Goal: Task Accomplishment & Management: Complete application form

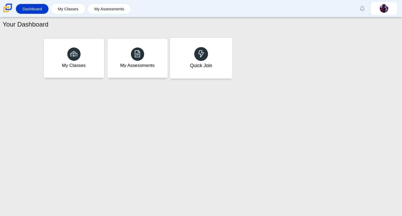
click at [206, 61] on div "Quick Join" at bounding box center [200, 58] width 63 height 41
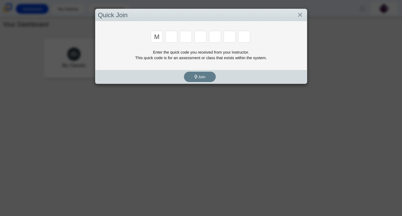
type input "m"
type input "7"
type input "e"
type input "3"
type input "e"
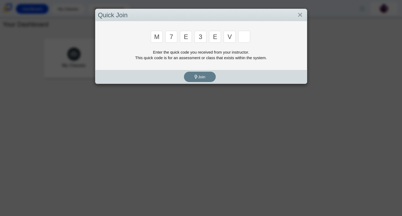
type input "v"
type input "w"
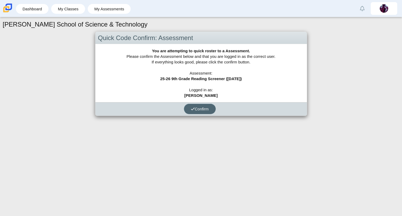
click at [200, 104] on button "Confirm" at bounding box center [200, 109] width 32 height 10
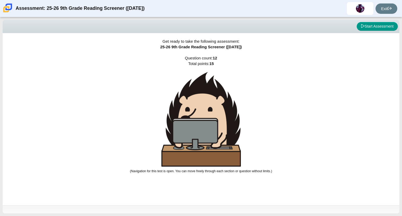
click at [205, 63] on span "Question count: 12 Total points: 15 (Navigation for this test is open. You can …" at bounding box center [201, 114] width 142 height 117
click at [204, 63] on span "Question count: 12 Total points: 15 (Navigation for this test is open. You can …" at bounding box center [201, 114] width 142 height 117
click at [197, 50] on div "Get ready to take the following assessment: 25-26 9th Grade Reading Screener ([…" at bounding box center [201, 119] width 396 height 172
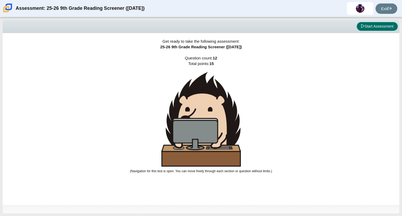
click at [362, 30] on button "Start Assessment" at bounding box center [376, 26] width 41 height 9
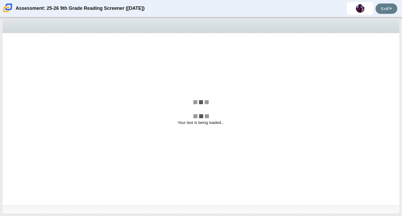
select select "ccc5b315-3c7c-471c-bf90-f22c8299c798"
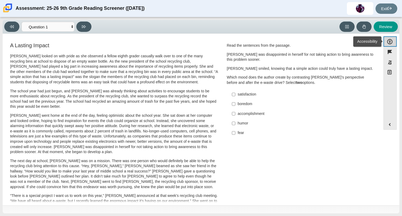
click at [394, 44] on button "Accessibility" at bounding box center [389, 41] width 13 height 10
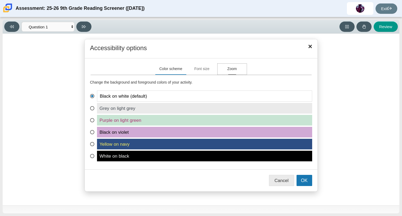
click at [236, 72] on button "Zoom" at bounding box center [231, 69] width 29 height 11
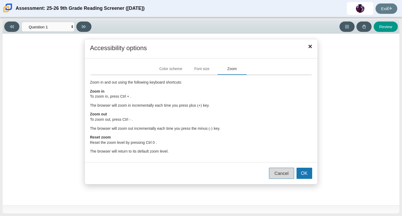
click at [293, 176] on button "Cancel" at bounding box center [281, 172] width 25 height 11
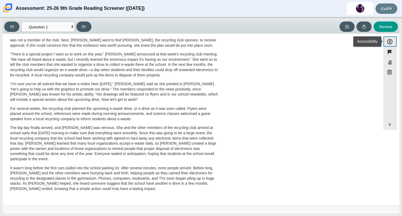
scroll to position [2, 0]
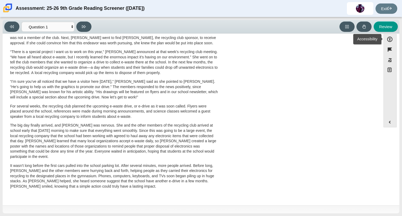
click at [113, 113] on p "For several weeks, the recycling club planned the upcoming e-waste drive, or e-…" at bounding box center [114, 112] width 208 height 16
click at [113, 119] on p "For several weeks, the recycling club planned the upcoming e-waste drive, or e-…" at bounding box center [114, 112] width 208 height 16
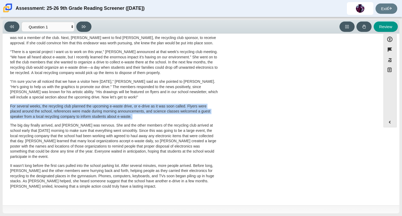
click at [113, 119] on p "For several weeks, the recycling club planned the upcoming e-waste drive, or e-…" at bounding box center [114, 112] width 208 height 16
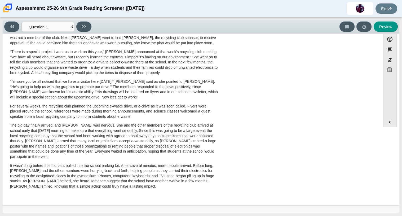
click at [113, 119] on p "For several weeks, the recycling club planned the upcoming e-waste drive, or e-…" at bounding box center [114, 112] width 208 height 16
click at [104, 106] on p "For several weeks, the recycling club planned the upcoming e-waste drive, or e-…" at bounding box center [114, 112] width 208 height 16
click at [63, 28] on select "Questions Question 1 Question 2 Question 3 Question 4 Question 5 Question 6 Que…" at bounding box center [47, 27] width 53 height 10
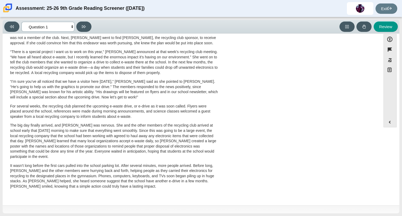
click at [63, 28] on select "Questions Question 1 Question 2 Question 3 Question 4 Question 5 Question 6 Que…" at bounding box center [47, 27] width 53 height 10
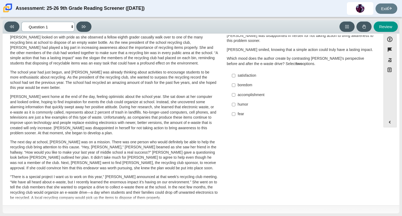
scroll to position [17, 0]
click at [232, 95] on input "accomplishment accomplishment" at bounding box center [233, 95] width 3 height 10
checkbox input "true"
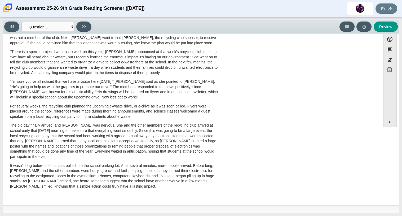
scroll to position [0, 0]
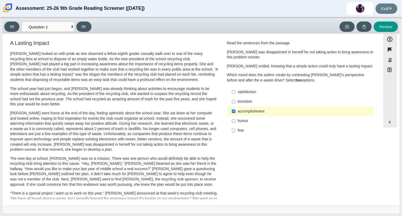
click at [235, 94] on label "satisfaction satisfaction" at bounding box center [300, 92] width 145 height 10
click at [235, 94] on input "satisfaction satisfaction" at bounding box center [233, 92] width 3 height 10
checkbox input "true"
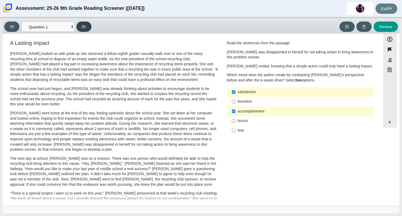
click at [88, 23] on button at bounding box center [83, 26] width 15 height 10
select select "0ff64528-ffd7-428d-b192-babfaadd44e8"
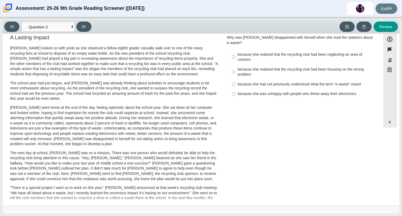
scroll to position [6, 0]
click at [234, 89] on label "because she was unhappy with people who threw away their electronics because sh…" at bounding box center [300, 94] width 145 height 10
click at [234, 89] on input "because she was unhappy with people who threw away their electronics because sh…" at bounding box center [233, 94] width 3 height 10
radio input "true"
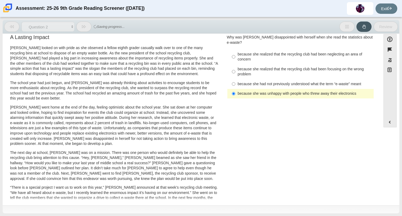
click at [234, 89] on label "because she was unhappy with people who threw away their electronics because sh…" at bounding box center [300, 94] width 145 height 10
click at [234, 89] on input "because she was unhappy with people who threw away their electronics because sh…" at bounding box center [233, 94] width 3 height 10
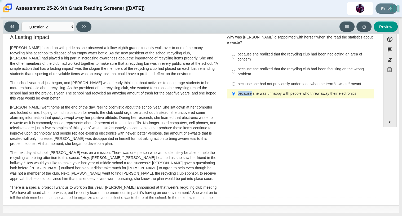
click at [234, 89] on label "because she was unhappy with people who threw away their electronics because sh…" at bounding box center [300, 94] width 145 height 10
click at [234, 89] on input "because she was unhappy with people who threw away their electronics because sh…" at bounding box center [233, 94] width 3 height 10
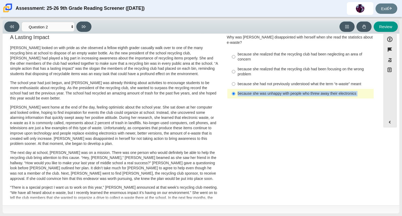
click at [235, 91] on label "because she was unhappy with people who threw away their electronics because sh…" at bounding box center [300, 94] width 145 height 10
click at [235, 91] on input "because she was unhappy with people who threw away their electronics because sh…" at bounding box center [233, 94] width 3 height 10
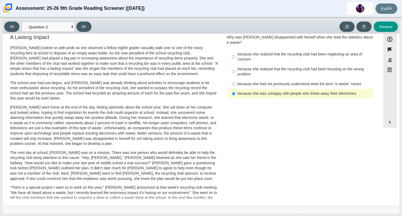
click at [235, 91] on label "because she was unhappy with people who threw away their electronics because sh…" at bounding box center [300, 94] width 145 height 10
click at [235, 91] on input "because she was unhappy with people who threw away their electronics because sh…" at bounding box center [233, 94] width 3 height 10
click at [235, 91] on label "because she was unhappy with people who threw away their electronics because sh…" at bounding box center [300, 94] width 145 height 10
click at [235, 91] on input "because she was unhappy with people who threw away their electronics because sh…" at bounding box center [233, 94] width 3 height 10
click at [236, 95] on div "Question Why was [PERSON_NAME] disappointed with herself when she read the stat…" at bounding box center [300, 67] width 155 height 69
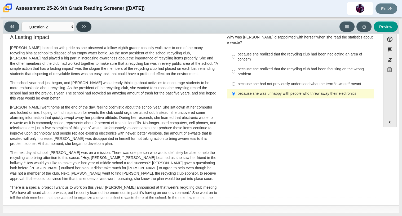
click at [85, 26] on icon at bounding box center [84, 27] width 4 height 4
select select "7ce3d843-6974-4858-901c-1ff39630e843"
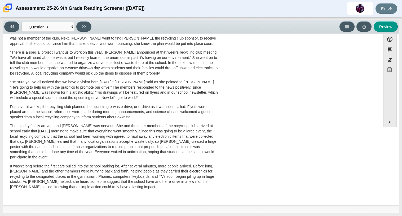
scroll to position [0, 0]
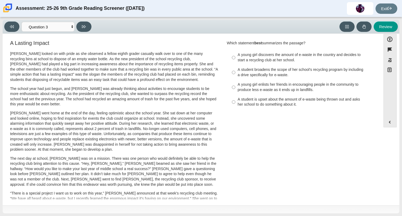
click at [248, 74] on div "A student broadens the scope of her school’s recycling program by including a d…" at bounding box center [305, 72] width 134 height 10
click at [235, 74] on input "A student broadens the scope of her school’s recycling program by including a d…" at bounding box center [233, 72] width 3 height 15
radio input "true"
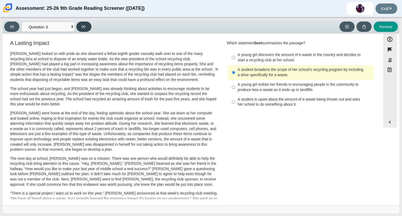
click at [78, 24] on button at bounding box center [83, 26] width 15 height 10
select select "ca9ea0f1-49c5-4bd1-83b0-472c18652b42"
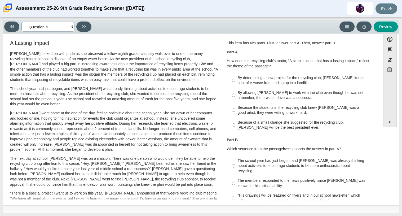
click at [59, 28] on select "Questions Question 1 Question 2 Question 3 Question 4 Question 5 Question 6 Que…" at bounding box center [47, 27] width 53 height 10
click at [89, 49] on div "A Lasting Impact [PERSON_NAME] looked on with pride as she observed a fellow ei…" at bounding box center [114, 187] width 208 height 294
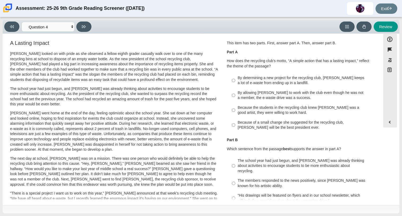
click at [89, 49] on div "A Lasting Impact [PERSON_NAME] looked on with pride as she observed a fellow ei…" at bounding box center [114, 187] width 208 height 294
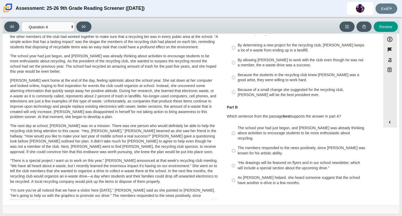
scroll to position [47, 0]
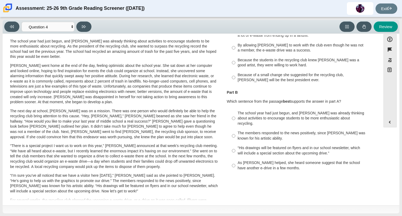
click at [251, 152] on label "“His drawings will be featured on flyers and in our school newsletter, which wi…" at bounding box center [300, 150] width 145 height 15
click at [235, 152] on input "“His drawings will be featured on flyers and in our school newsletter, which wi…" at bounding box center [233, 150] width 3 height 15
radio input "true"
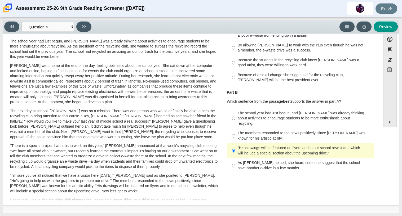
click at [250, 160] on div "As [PERSON_NAME] helped, she heard someone suggest that the school have another…" at bounding box center [305, 165] width 134 height 10
click at [235, 158] on input "As [PERSON_NAME] helped, she heard someone suggest that the school have another…" at bounding box center [233, 165] width 3 height 15
radio input "true"
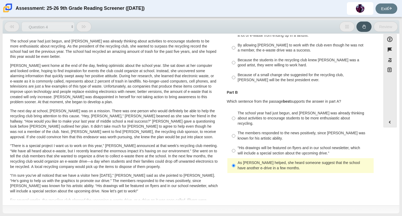
click at [250, 160] on div "As [PERSON_NAME] helped, she heard someone suggest that the school have another…" at bounding box center [305, 165] width 134 height 10
click at [235, 158] on input "As [PERSON_NAME] helped, she heard someone suggest that the school have another…" at bounding box center [233, 165] width 3 height 15
click at [250, 160] on div "As [PERSON_NAME] helped, she heard someone suggest that the school have another…" at bounding box center [305, 165] width 134 height 10
click at [235, 158] on input "As [PERSON_NAME] helped, she heard someone suggest that the school have another…" at bounding box center [233, 165] width 3 height 15
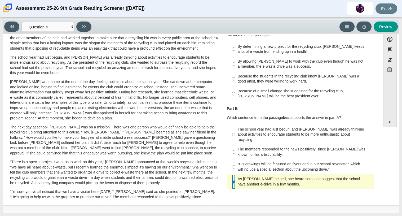
scroll to position [24, 0]
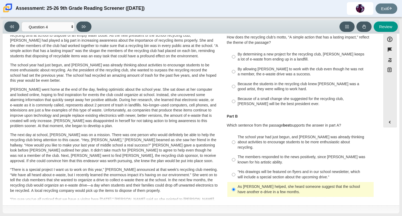
click at [280, 74] on div "By allowing [PERSON_NAME] to work with the club even though he was not a member…" at bounding box center [305, 71] width 134 height 10
click at [235, 74] on input "By allowing [PERSON_NAME] to work with the club even though he was not a member…" at bounding box center [233, 71] width 3 height 15
radio input "true"
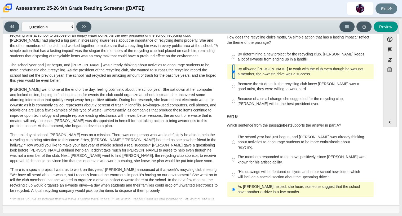
scroll to position [0, 0]
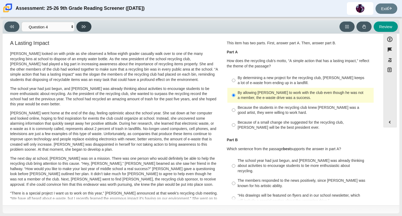
click at [89, 27] on button at bounding box center [83, 26] width 15 height 10
select select "e41f1a79-e29f-4095-8030-a53364015bed"
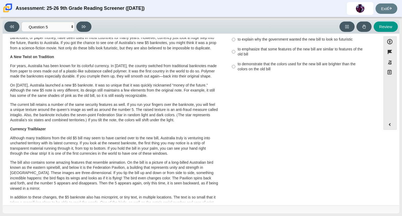
scroll to position [31, 0]
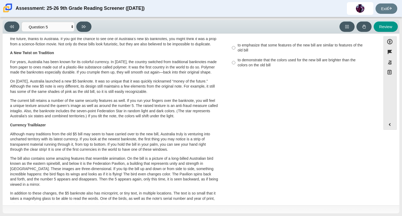
click at [234, 55] on label "to emphasize that some features of the new bill are similar to features of the …" at bounding box center [300, 47] width 145 height 15
click at [234, 55] on input "to emphasize that some features of the new bill are similar to features of the …" at bounding box center [233, 47] width 3 height 15
radio input "true"
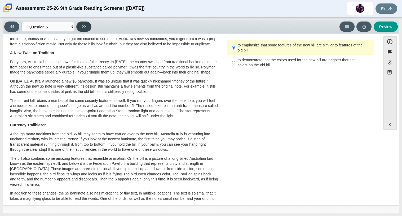
click at [80, 27] on button at bounding box center [83, 26] width 15 height 10
select select "69146e31-7b3d-4a3e-9ce6-f30c24342ae0"
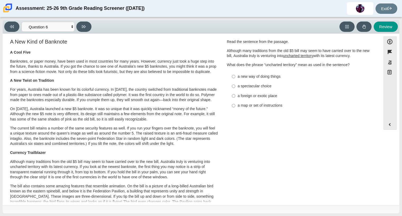
scroll to position [4, 0]
click at [245, 78] on div "a new way of doing things" at bounding box center [305, 76] width 134 height 5
click at [235, 78] on input "a new way of doing things a new way of doing things" at bounding box center [233, 76] width 3 height 10
radio input "true"
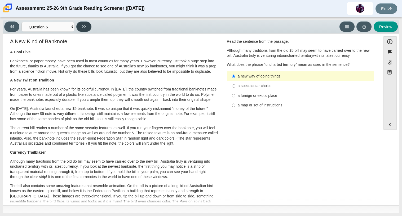
click at [83, 26] on icon at bounding box center [84, 26] width 4 height 3
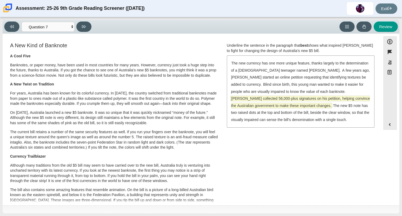
click at [281, 97] on span "[PERSON_NAME] collected 56,000-plus signatures on his petition, helping convinc…" at bounding box center [300, 102] width 139 height 12
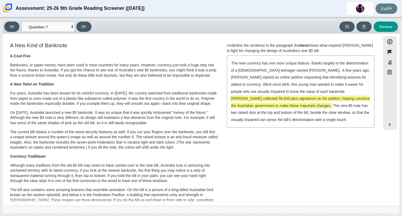
click at [81, 21] on div "Viewing Question 7 of 12 in Pacing Mode Questions Question 1 Question 2 Questio…" at bounding box center [201, 27] width 396 height 14
click at [82, 23] on button at bounding box center [83, 26] width 15 height 10
select select "ea8338c2-a6a3-418e-a305-2b963b54a290"
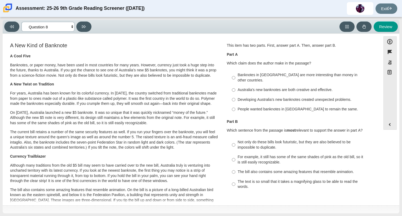
click at [69, 27] on select "Questions Question 1 Question 2 Question 3 Question 4 Question 5 Question 6 Que…" at bounding box center [47, 27] width 53 height 10
click at [100, 48] on div "A New Kind of Banknote A Cool Five Banknotes, or paper money, have been used in…" at bounding box center [114, 192] width 208 height 300
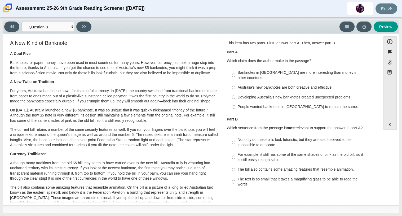
scroll to position [0, 0]
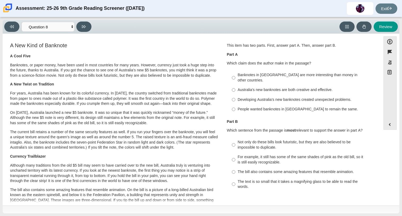
click at [235, 96] on label "Developing Australia’s new banknotes created unexpected problems. Developing Au…" at bounding box center [300, 100] width 145 height 10
click at [235, 96] on input "Developing Australia’s new banknotes created unexpected problems. Developing Au…" at bounding box center [233, 100] width 3 height 10
radio input "true"
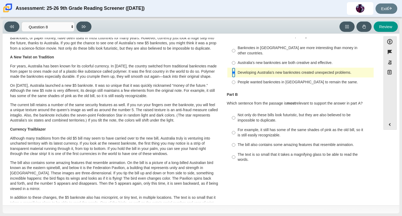
scroll to position [28, 0]
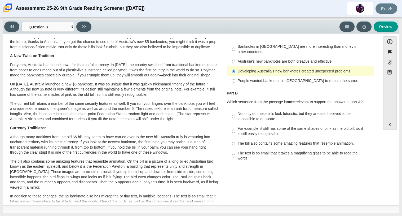
click at [238, 66] on label "Developing Australia’s new banknotes created unexpected problems. Developing Au…" at bounding box center [300, 71] width 145 height 10
click at [235, 66] on input "Developing Australia’s new banknotes created unexpected problems. Developing Au…" at bounding box center [233, 71] width 3 height 10
click at [238, 59] on div "Australia’s new banknotes are both creative and effective." at bounding box center [305, 61] width 134 height 5
click at [235, 57] on input "Australia’s new banknotes are both creative and effective. Australia’s new bank…" at bounding box center [233, 62] width 3 height 10
radio input "true"
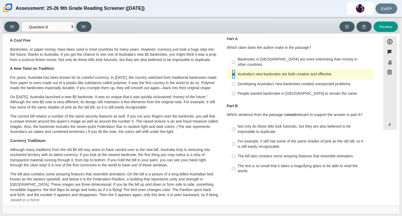
scroll to position [15, 0]
click at [256, 124] on div "Not only do these bills look futuristic, but they are also believed to be impos…" at bounding box center [305, 129] width 134 height 10
click at [235, 124] on input "Not only do these bills look futuristic, but they are also believed to be impos…" at bounding box center [233, 129] width 3 height 15
radio input "true"
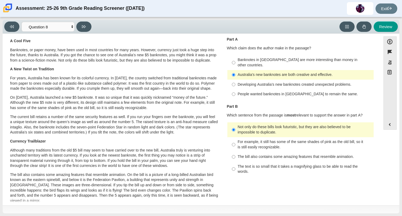
click at [260, 139] on div "For example, it still has some of the same shades of pink as the old bill, so i…" at bounding box center [305, 144] width 134 height 10
click at [235, 137] on input "For example, it still has some of the same shades of pink as the old bill, so i…" at bounding box center [233, 144] width 3 height 15
radio input "true"
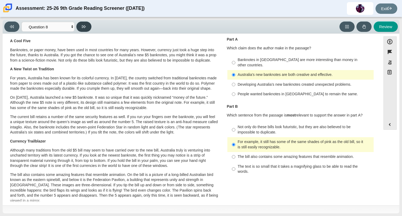
click at [87, 27] on button at bounding box center [83, 26] width 15 height 10
select select "89f058d6-b15c-4ef5-a4b3-fdaffb8868b6"
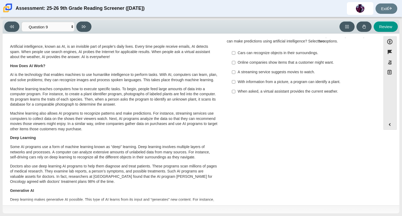
scroll to position [10, 0]
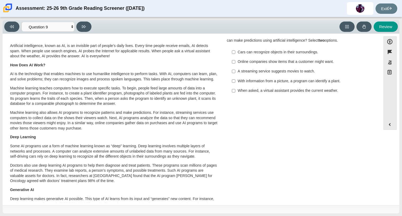
click at [141, 123] on p "Machine learning also allows AI programs to recognize patterns and make predict…" at bounding box center [114, 120] width 208 height 21
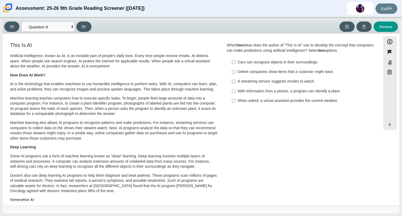
scroll to position [0, 0]
click at [265, 102] on div "When asked, a virtual assistant provides the current weather." at bounding box center [305, 100] width 134 height 5
click at [235, 102] on input "When asked, a virtual assistant provides the current weather. When asked, a vir…" at bounding box center [233, 101] width 3 height 10
checkbox input "true"
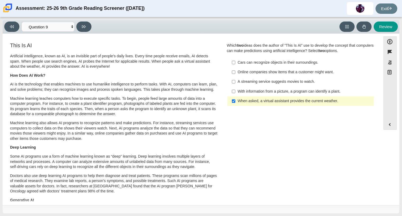
click at [275, 74] on div "Online companies show items that a customer might want." at bounding box center [305, 71] width 134 height 5
click at [235, 74] on input "Online companies show items that a customer might want. Online companies show i…" at bounding box center [233, 72] width 3 height 10
checkbox input "true"
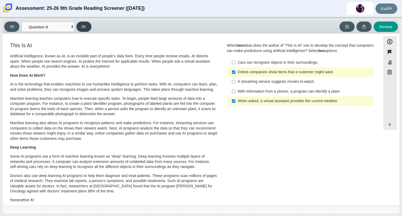
click at [87, 28] on button at bounding box center [83, 26] width 15 height 10
select select "cdf3c14e-a918-44d1-9b63-3db0fa81641e"
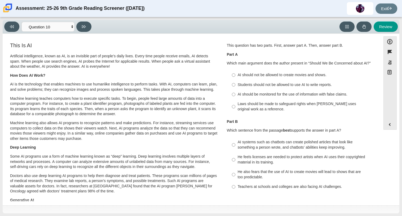
click at [234, 100] on label "Laws should be made to safeguard rights when [PERSON_NAME] uses original work a…" at bounding box center [300, 106] width 145 height 15
click at [234, 100] on input "Laws should be made to safeguard rights when [PERSON_NAME] uses original work a…" at bounding box center [233, 106] width 3 height 15
radio input "true"
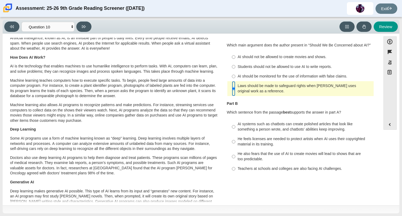
scroll to position [19, 0]
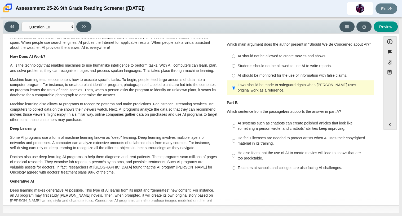
click at [238, 145] on div "He feels licenses are needed to protect artists when AI uses their copyrighted …" at bounding box center [305, 140] width 134 height 10
click at [235, 145] on input "He feels licenses are needed to protect artists when AI uses their copyrighted …" at bounding box center [233, 140] width 3 height 15
radio input "true"
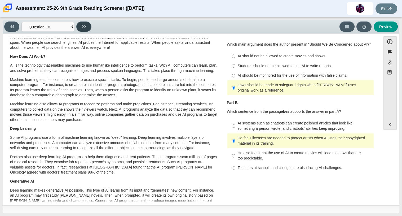
click at [84, 28] on icon at bounding box center [84, 27] width 4 height 4
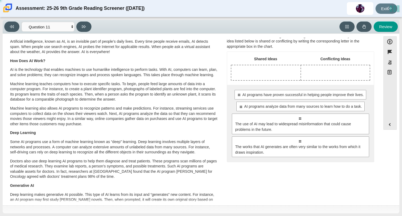
scroll to position [15, 0]
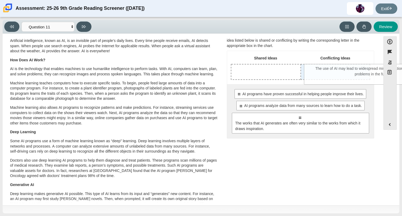
drag, startPoint x: 255, startPoint y: 116, endPoint x: 329, endPoint y: 67, distance: 88.3
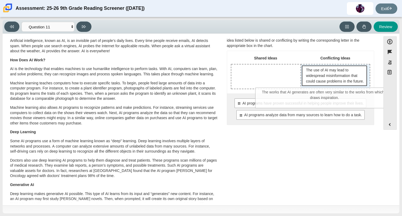
drag, startPoint x: 301, startPoint y: 128, endPoint x: 326, endPoint y: 88, distance: 46.7
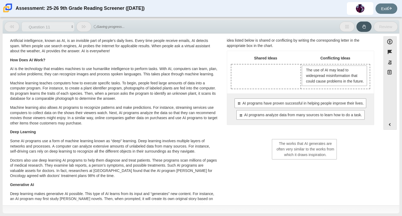
drag, startPoint x: 326, startPoint y: 96, endPoint x: 298, endPoint y: 142, distance: 53.4
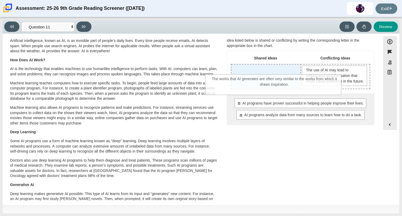
drag, startPoint x: 298, startPoint y: 142, endPoint x: 273, endPoint y: 89, distance: 58.2
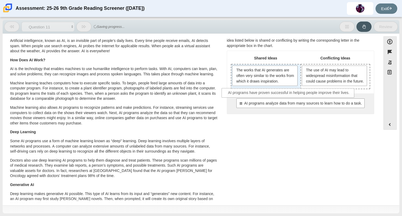
drag, startPoint x: 282, startPoint y: 107, endPoint x: 271, endPoint y: 91, distance: 18.5
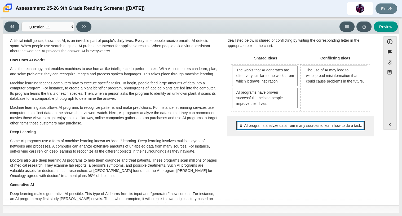
click at [273, 124] on span "AI programs analyze data from many sources to learn how to do a task." at bounding box center [303, 126] width 118 height 6
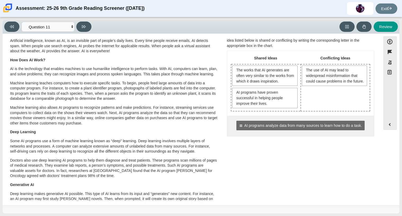
drag, startPoint x: 288, startPoint y: 130, endPoint x: 273, endPoint y: 114, distance: 22.3
click at [273, 114] on div "Shared Ideas Conflicting Ideas The works that AI generates are often very simil…" at bounding box center [300, 93] width 147 height 85
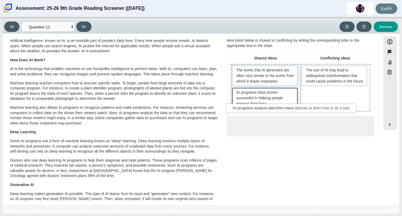
drag, startPoint x: 276, startPoint y: 122, endPoint x: 268, endPoint y: 106, distance: 18.3
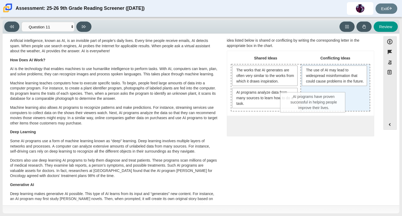
drag, startPoint x: 274, startPoint y: 101, endPoint x: 324, endPoint y: 106, distance: 49.7
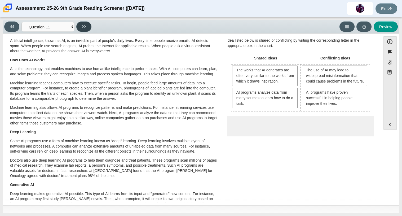
click at [88, 30] on button at bounding box center [83, 26] width 15 height 10
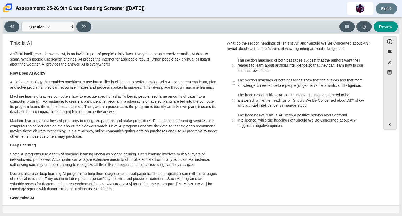
scroll to position [0, 0]
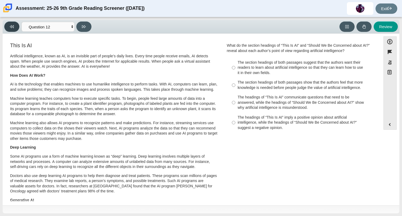
click at [15, 25] on button at bounding box center [11, 26] width 15 height 10
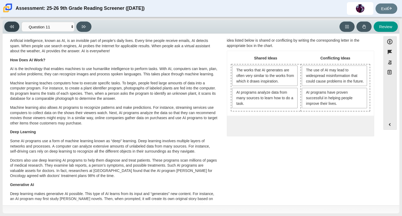
click at [15, 25] on button at bounding box center [11, 26] width 15 height 10
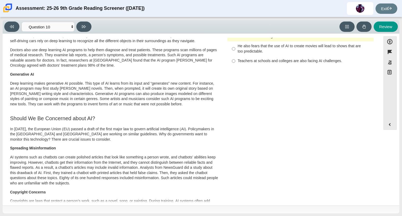
scroll to position [124, 0]
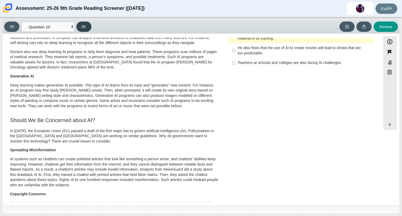
click at [82, 28] on icon at bounding box center [84, 27] width 4 height 4
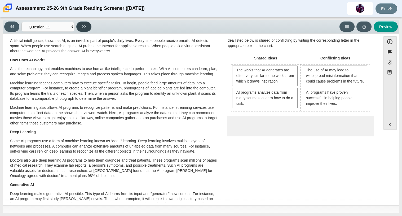
click at [82, 28] on icon at bounding box center [84, 27] width 4 height 4
select select "c3effed4-44ce-4a19-bd96-1787f34e9b4c"
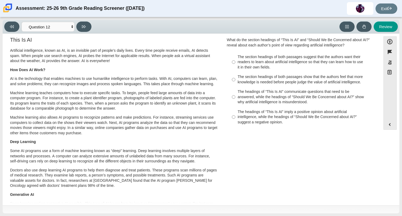
scroll to position [6, 0]
click at [238, 110] on div "The headings of “This Is AI” imply a positive opinion about artificial intellig…" at bounding box center [305, 117] width 134 height 16
click at [235, 110] on input "The headings of “This Is AI” imply a positive opinion about artificial intellig…" at bounding box center [233, 116] width 3 height 20
radio input "true"
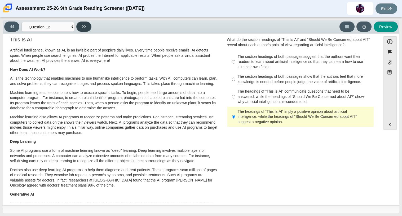
click at [82, 22] on button at bounding box center [83, 26] width 15 height 10
select select "review"
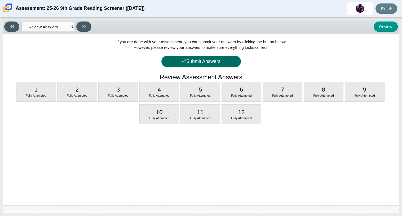
click at [165, 59] on button "Submit Answers" at bounding box center [200, 61] width 79 height 11
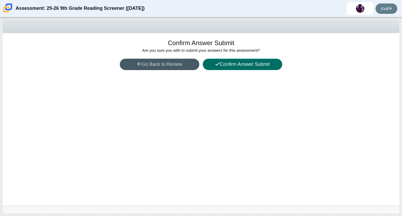
click at [211, 63] on button "Confirm Answer Submit" at bounding box center [242, 64] width 79 height 11
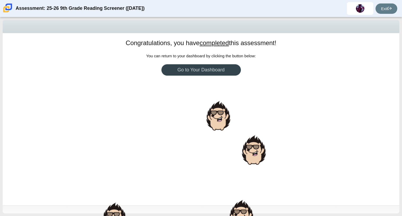
click at [170, 75] on link "Go to Your Dashboard" at bounding box center [200, 69] width 79 height 11
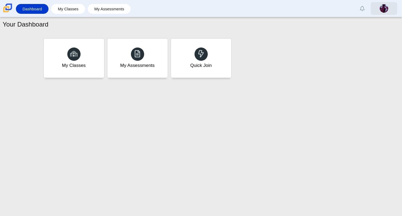
click at [386, 11] on img at bounding box center [384, 8] width 8 height 8
click at [38, 8] on link "Dashboard" at bounding box center [32, 9] width 27 height 10
